Goal: Obtain resource: Obtain resource

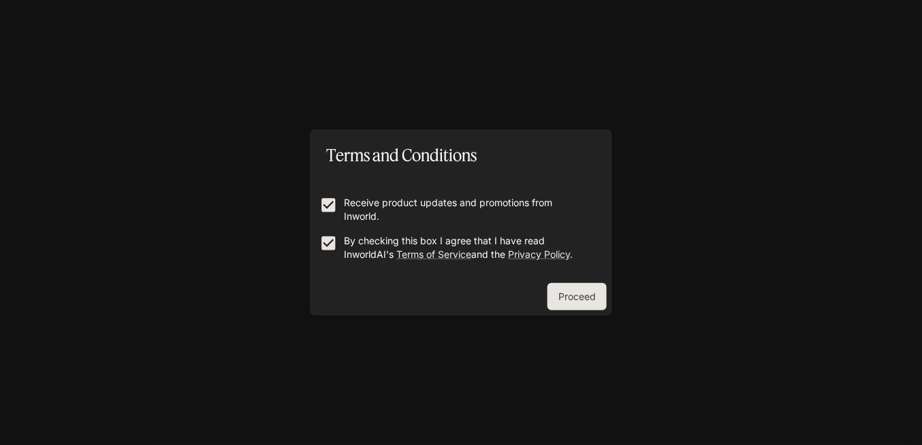
click at [567, 294] on button "Proceed" at bounding box center [577, 296] width 59 height 27
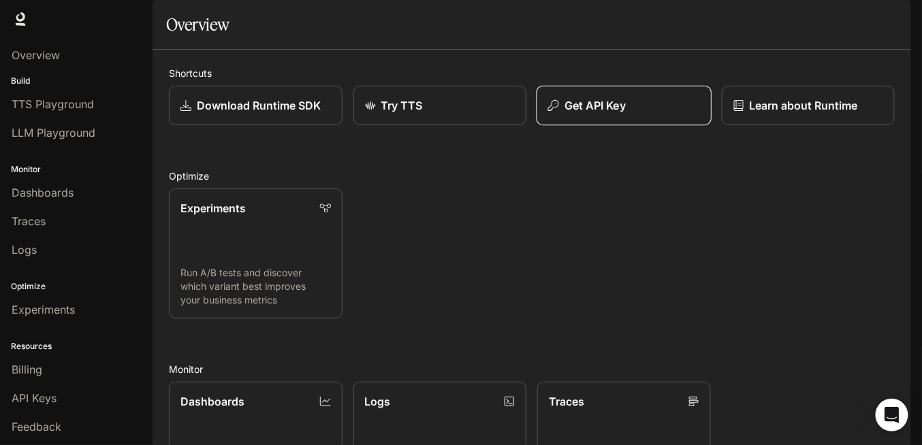
click at [650, 114] on div "Get API Key" at bounding box center [624, 105] width 152 height 16
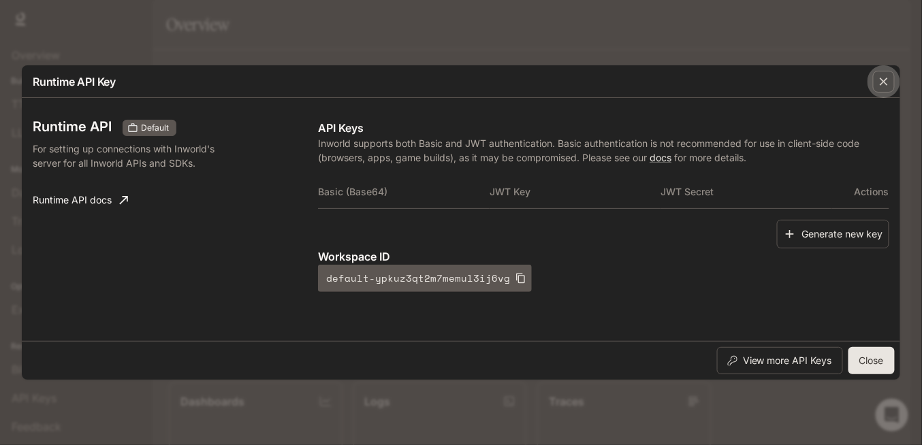
click at [883, 77] on icon "button" at bounding box center [884, 82] width 14 height 14
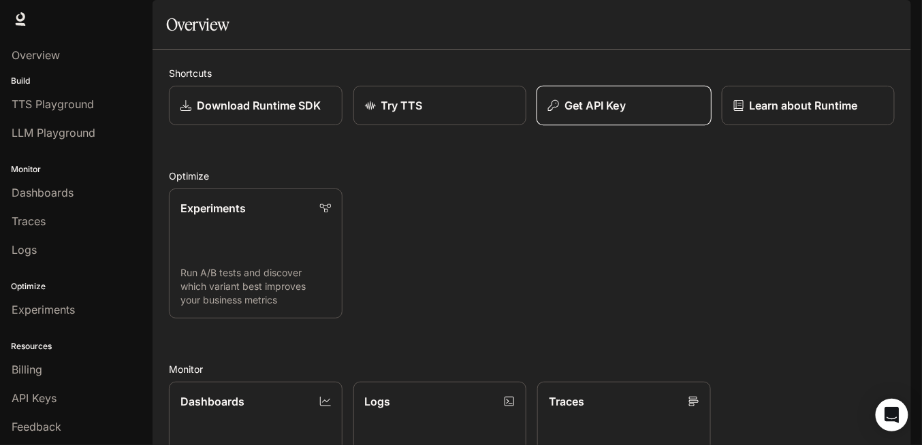
click at [629, 126] on button "Get API Key" at bounding box center [624, 106] width 175 height 40
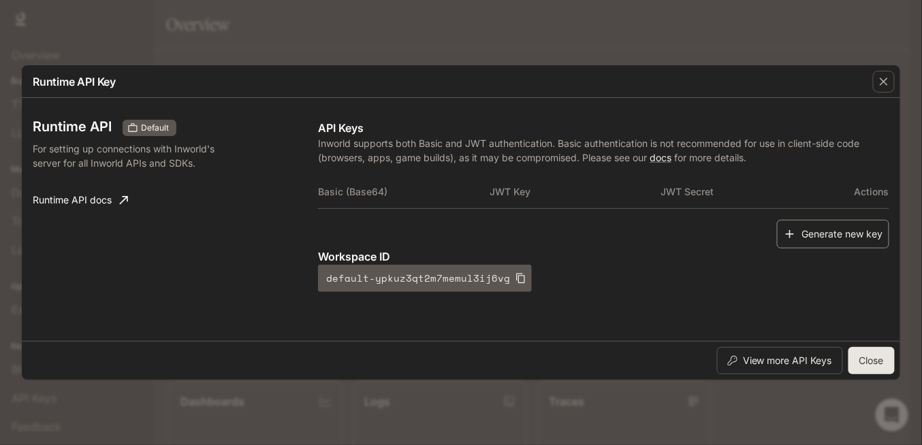
click at [838, 236] on button "Generate new key" at bounding box center [833, 234] width 112 height 29
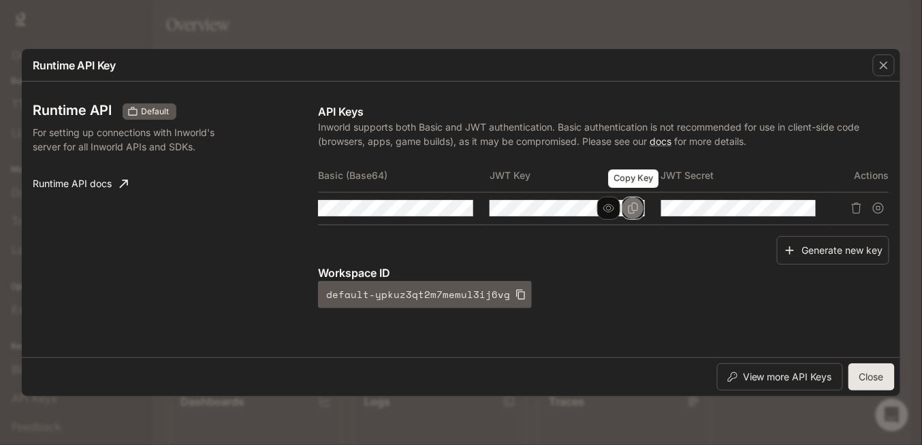
click at [640, 208] on button "Copy Key" at bounding box center [633, 208] width 23 height 23
click at [789, 205] on button "button" at bounding box center [779, 208] width 23 height 23
click at [847, 258] on button "Generate new key" at bounding box center [833, 250] width 112 height 29
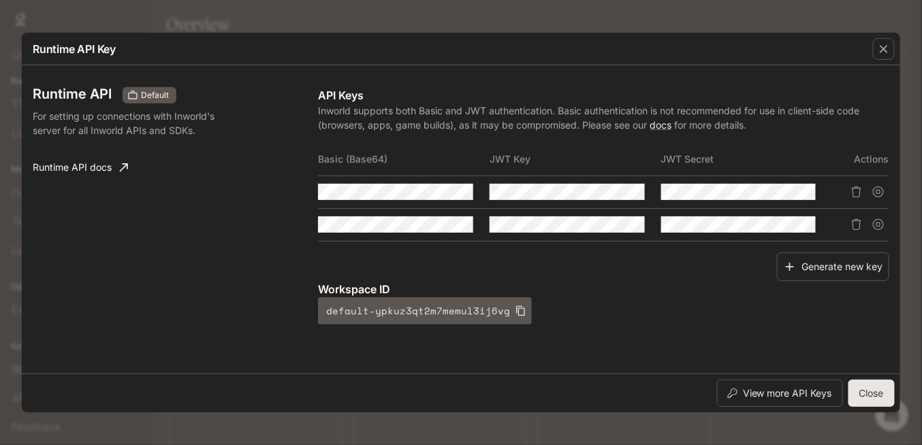
click at [110, 177] on link "Runtime API docs" at bounding box center [80, 167] width 106 height 27
